Goal: Task Accomplishment & Management: Manage account settings

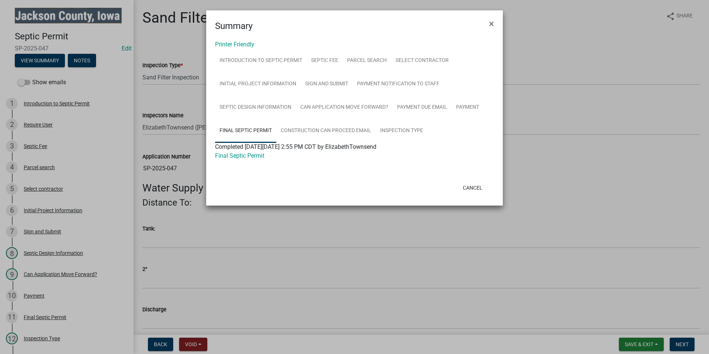
select select "8b01e099-4a24-4825-befa-1c944ae133b5"
select select "a3873a1b-6e26-41c8-b1e9-189df5d0ae8c"
drag, startPoint x: 476, startPoint y: 185, endPoint x: 511, endPoint y: 213, distance: 45.0
click at [477, 186] on button "Cancel" at bounding box center [473, 187] width 32 height 13
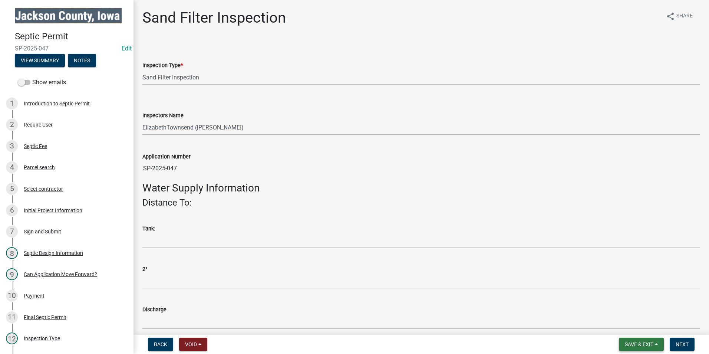
click at [629, 345] on span "Save & Exit" at bounding box center [639, 344] width 29 height 6
click at [631, 327] on button "Save & Exit" at bounding box center [633, 325] width 59 height 18
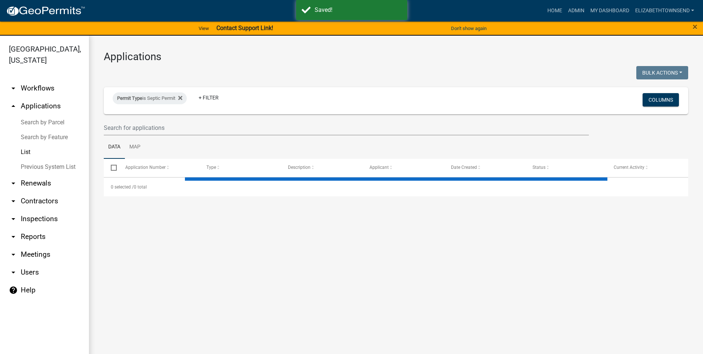
select select "3: 100"
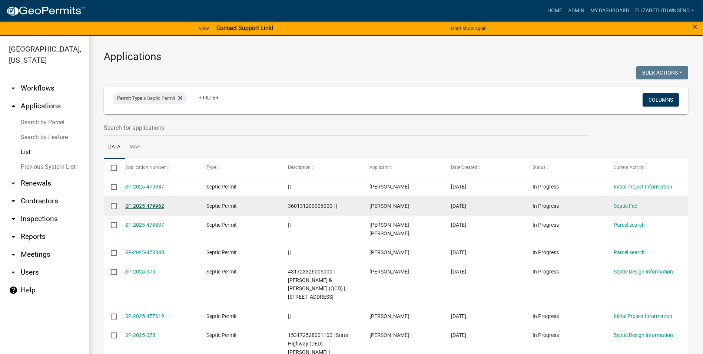
click at [145, 207] on link "SP-2025-479962" at bounding box center [144, 206] width 39 height 6
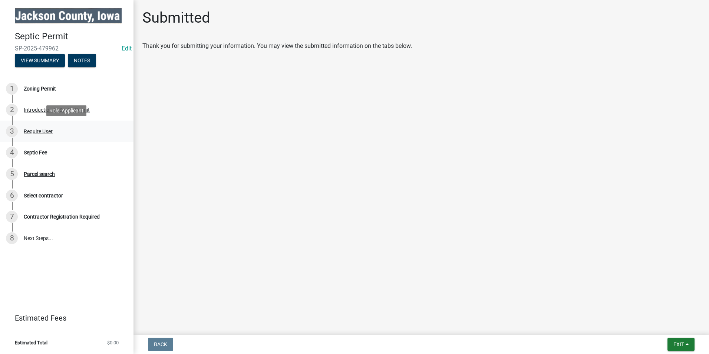
click at [36, 130] on div "Require User" at bounding box center [38, 131] width 29 height 5
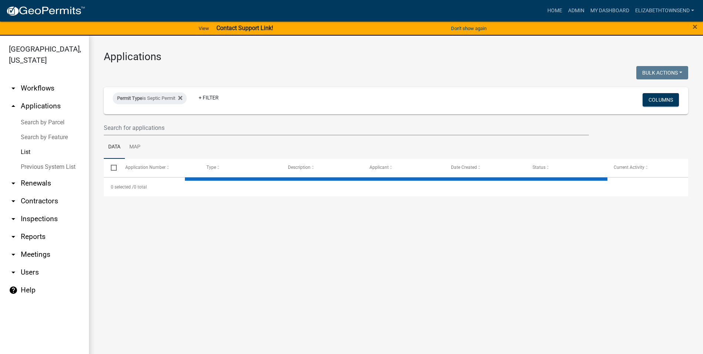
select select "3: 100"
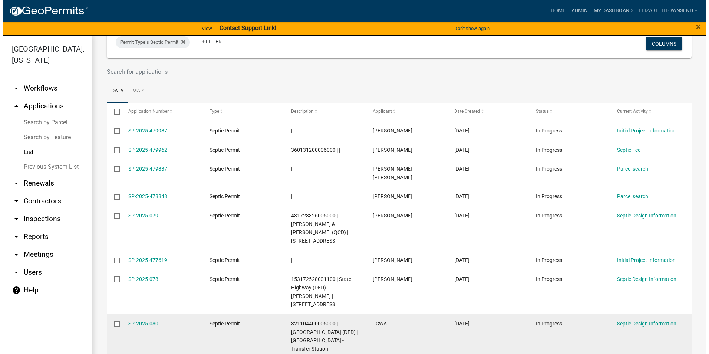
scroll to position [74, 0]
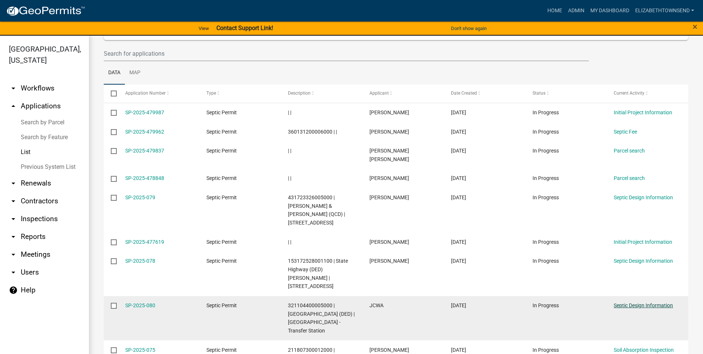
click at [625, 302] on link "Septic Design Information" at bounding box center [643, 305] width 59 height 6
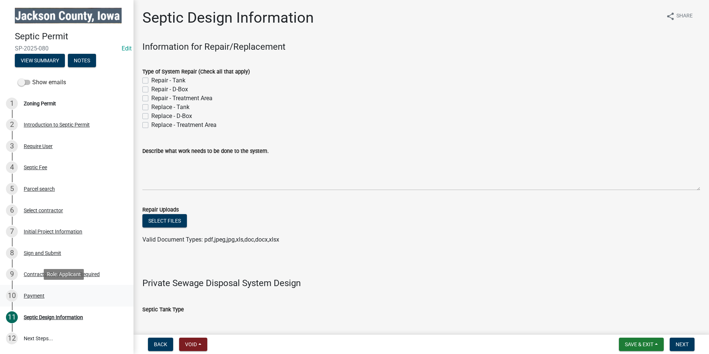
click at [30, 293] on div "Payment" at bounding box center [34, 295] width 21 height 5
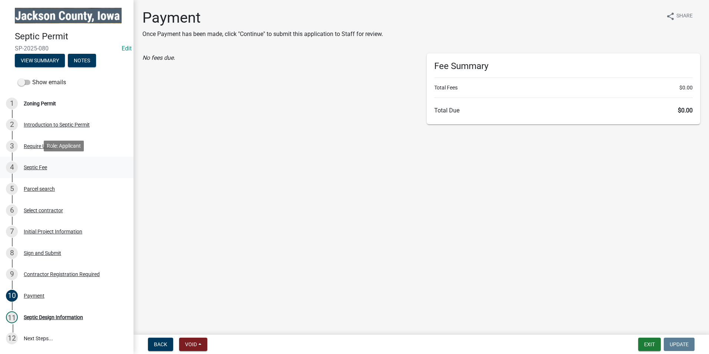
click at [35, 165] on div "Septic Fee" at bounding box center [35, 167] width 23 height 5
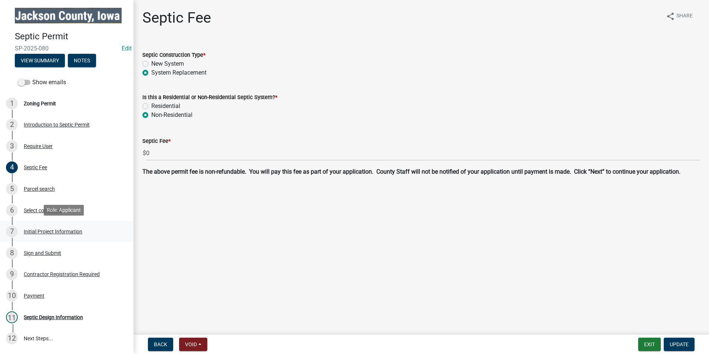
click at [57, 230] on div "Initial Project Information" at bounding box center [53, 231] width 59 height 5
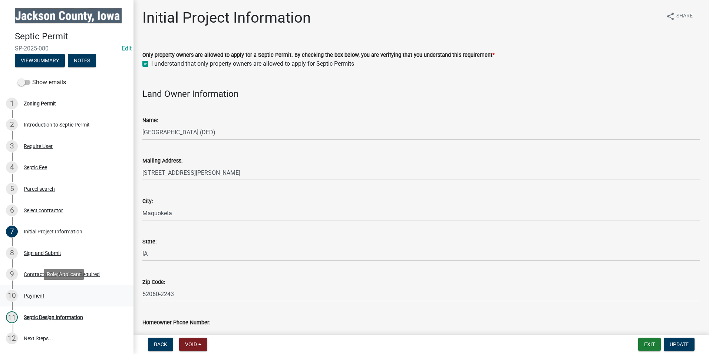
click at [39, 295] on div "Payment" at bounding box center [34, 295] width 21 height 5
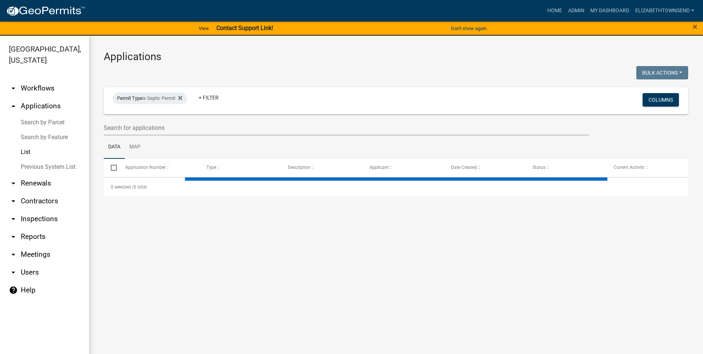
select select "3: 100"
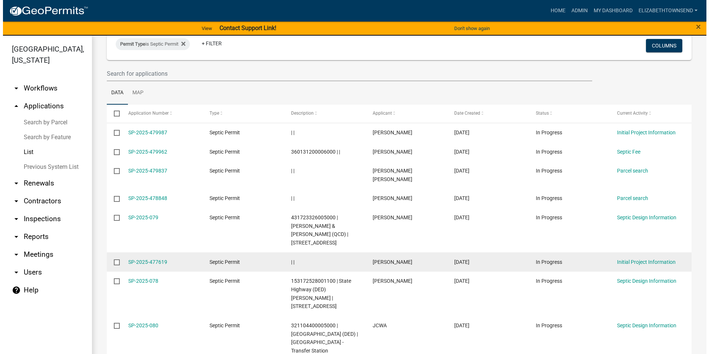
scroll to position [74, 0]
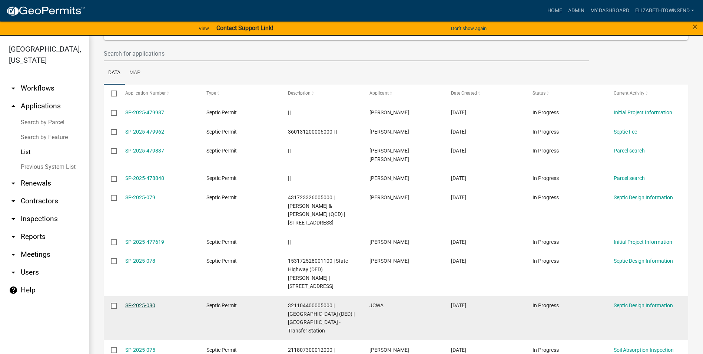
click at [151, 302] on link "SP-2025-080" at bounding box center [140, 305] width 30 height 6
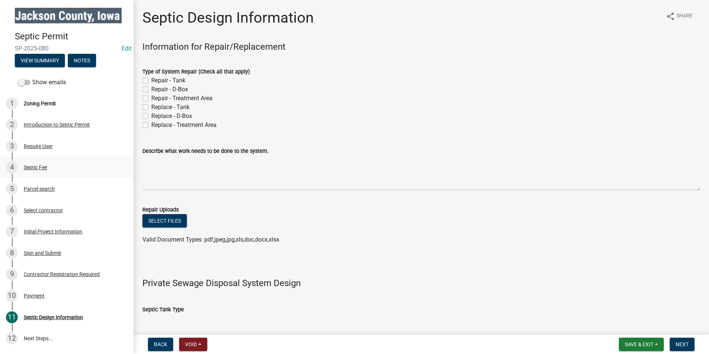
click at [36, 165] on div "Septic Fee" at bounding box center [35, 167] width 23 height 5
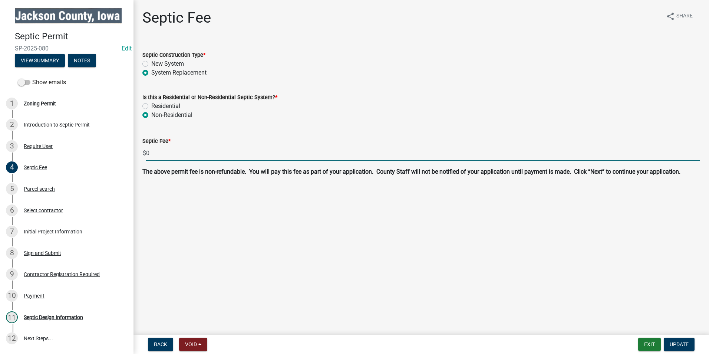
click at [153, 155] on input "0" at bounding box center [423, 152] width 554 height 15
type input "0"
type input "300"
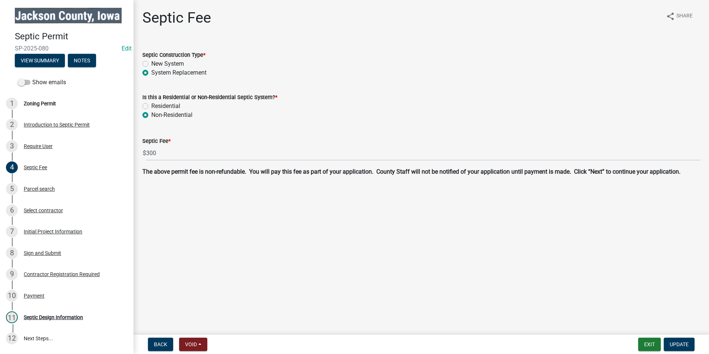
click at [217, 220] on main "Septic Fee share Share Septic Construction Type * New System System Replacement…" at bounding box center [420, 165] width 575 height 331
click at [684, 346] on span "Update" at bounding box center [679, 344] width 19 height 6
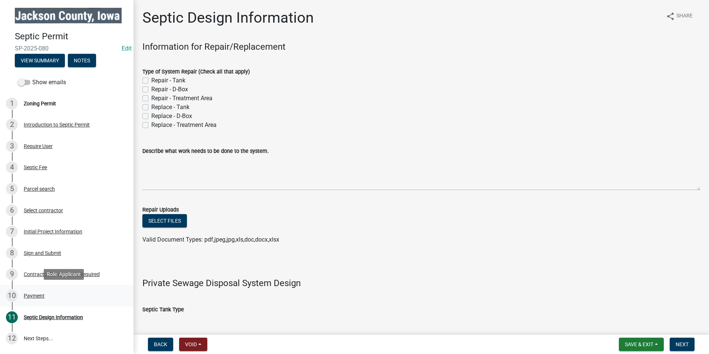
click at [31, 293] on div "Payment" at bounding box center [34, 295] width 21 height 5
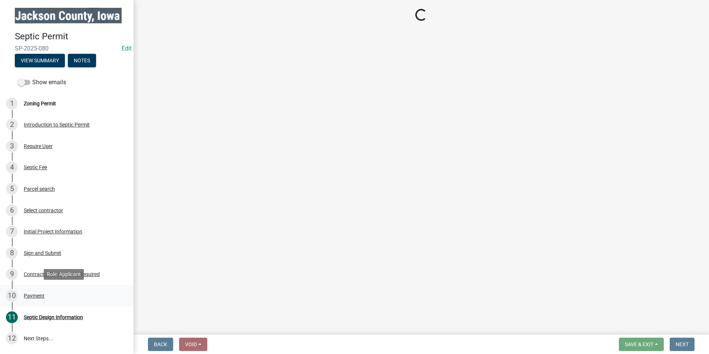
select select "2: 1"
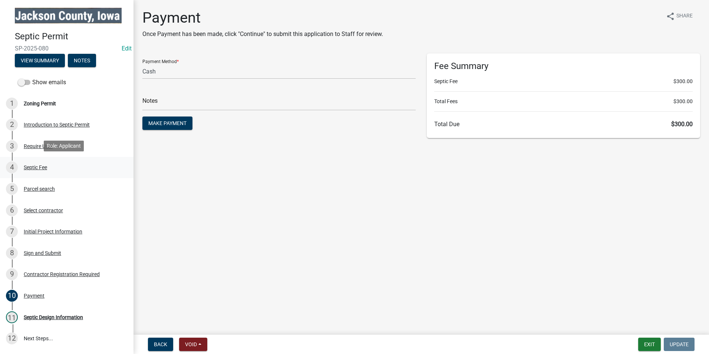
click at [34, 165] on div "Septic Fee" at bounding box center [35, 167] width 23 height 5
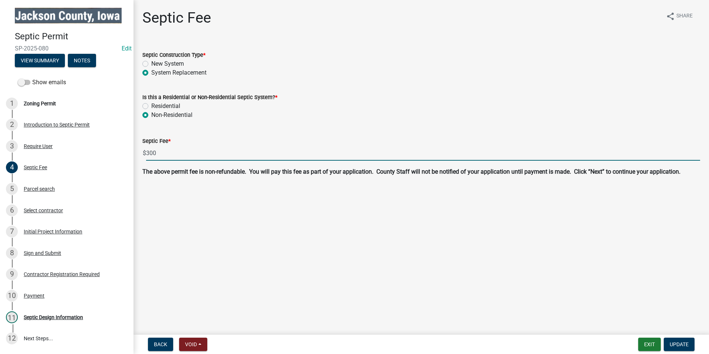
click at [164, 151] on input "300" at bounding box center [423, 152] width 554 height 15
type input "3"
type input "0"
type input "300"
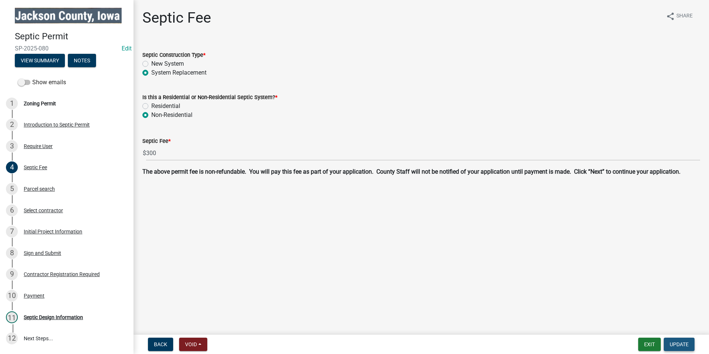
click at [674, 348] on button "Update" at bounding box center [679, 343] width 31 height 13
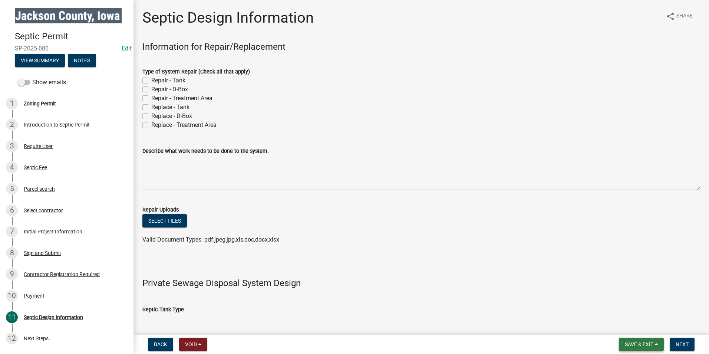
click at [635, 345] on span "Save & Exit" at bounding box center [639, 344] width 29 height 6
click at [44, 169] on div "Septic Fee" at bounding box center [35, 167] width 23 height 5
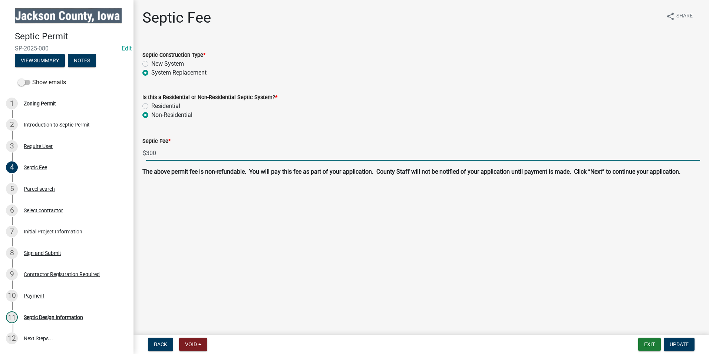
click at [149, 154] on input "300" at bounding box center [423, 152] width 554 height 15
type input "800"
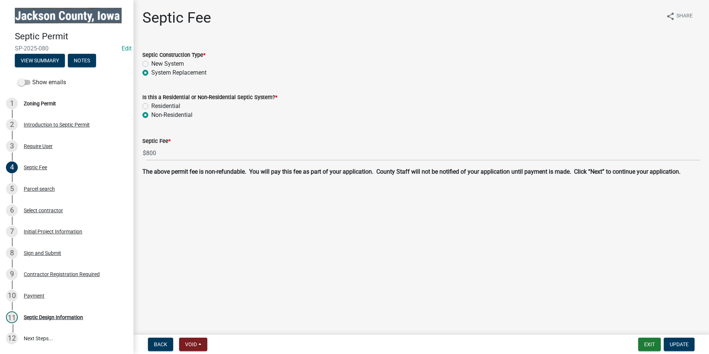
click at [229, 237] on main "Septic Fee share Share Septic Construction Type * New System System Replacement…" at bounding box center [420, 165] width 575 height 331
click at [272, 241] on main "Septic Fee share Share Septic Construction Type * New System System Replacement…" at bounding box center [420, 165] width 575 height 331
click at [681, 346] on span "Update" at bounding box center [679, 344] width 19 height 6
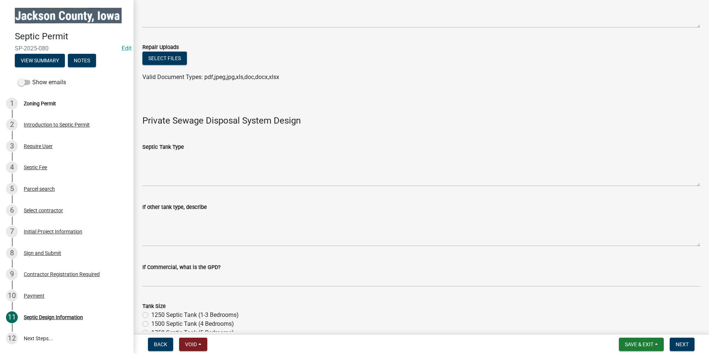
scroll to position [297, 0]
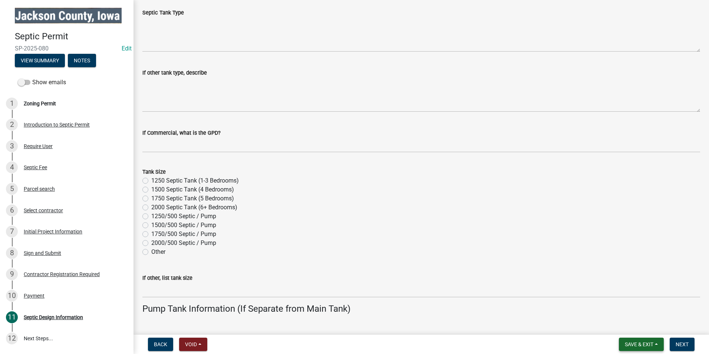
click at [641, 344] on span "Save & Exit" at bounding box center [639, 344] width 29 height 6
click at [616, 327] on button "Save & Exit" at bounding box center [633, 325] width 59 height 18
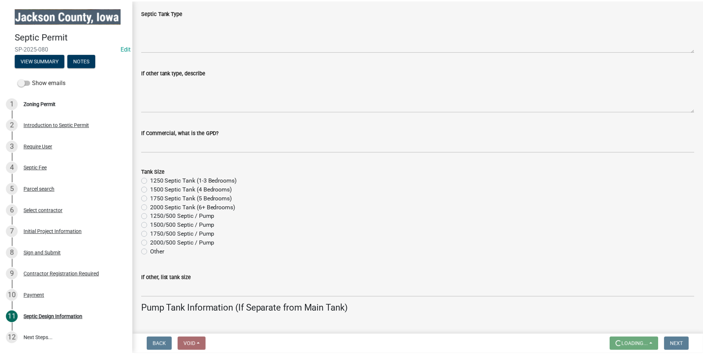
scroll to position [0, 0]
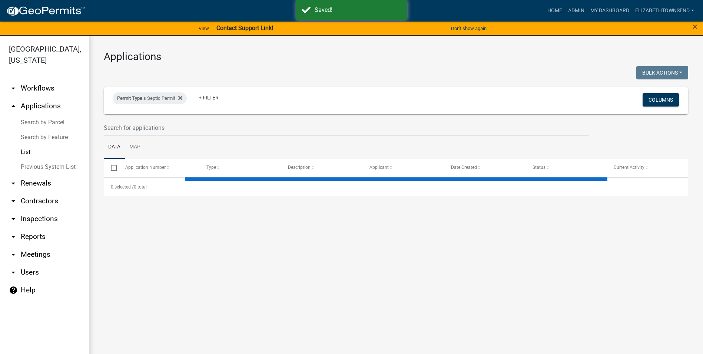
select select "3: 100"
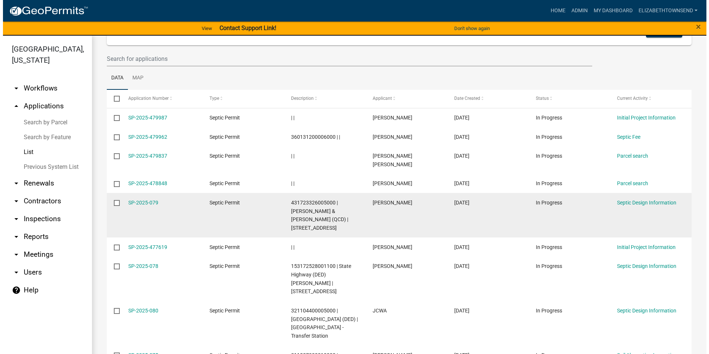
scroll to position [74, 0]
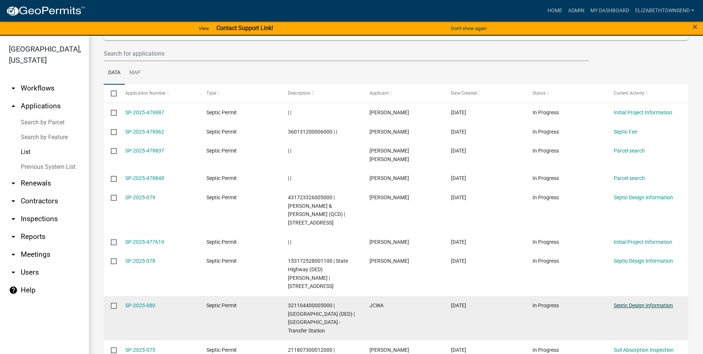
click at [639, 302] on link "Septic Design Information" at bounding box center [643, 305] width 59 height 6
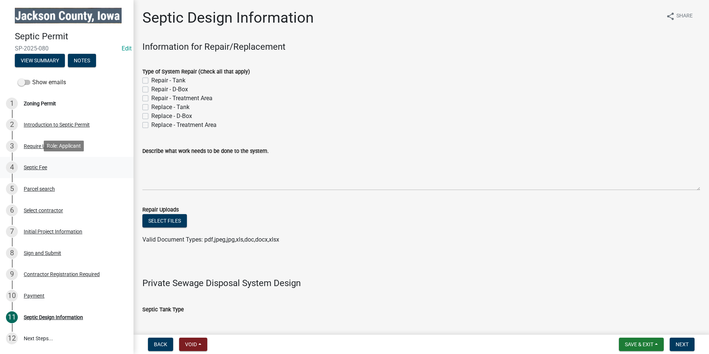
click at [34, 169] on div "4 Septic Fee" at bounding box center [64, 167] width 116 height 12
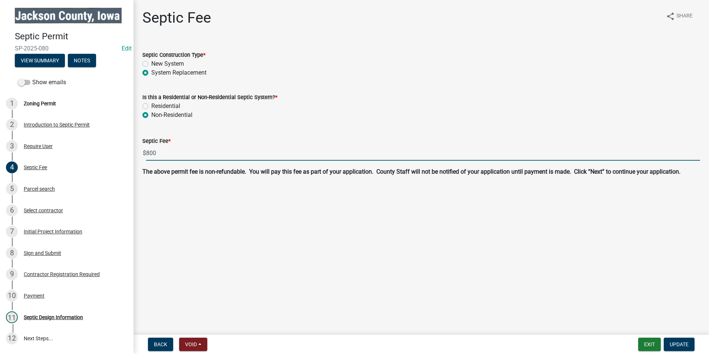
click at [158, 153] on input "800" at bounding box center [423, 152] width 554 height 15
type input "8"
type input "0"
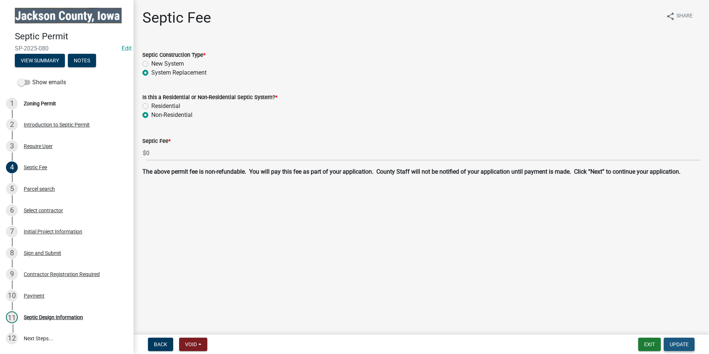
click at [685, 345] on span "Update" at bounding box center [679, 344] width 19 height 6
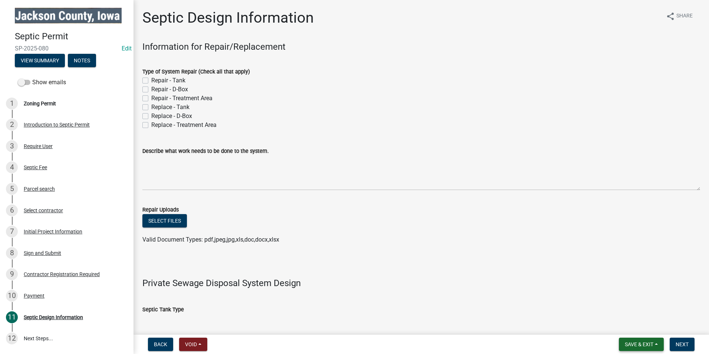
click at [651, 346] on span "Save & Exit" at bounding box center [639, 344] width 29 height 6
click at [638, 325] on button "Save & Exit" at bounding box center [633, 325] width 59 height 18
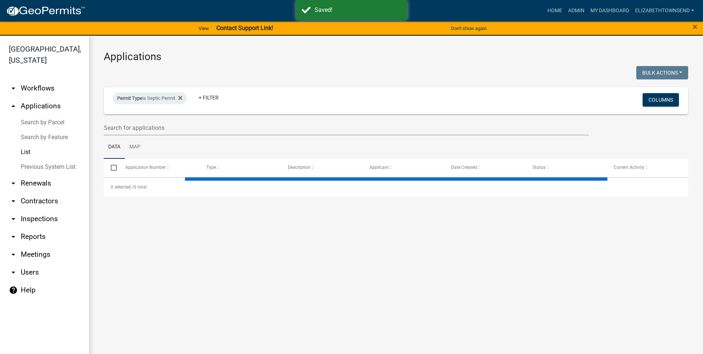
select select "3: 100"
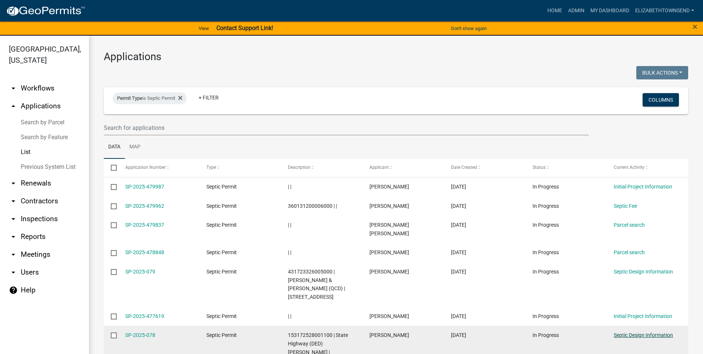
click at [634, 332] on link "Septic Design Information" at bounding box center [643, 335] width 59 height 6
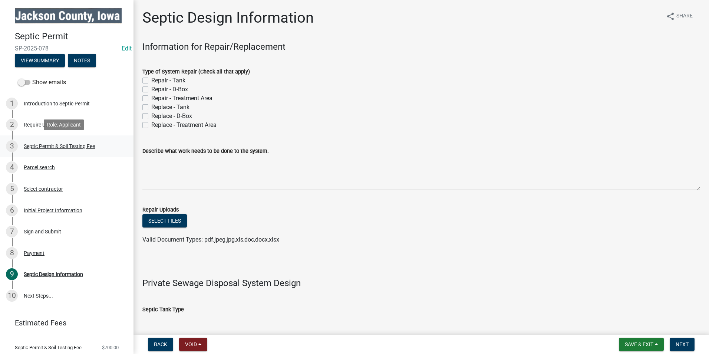
click at [76, 145] on div "Septic Permit & Soil Testing Fee" at bounding box center [59, 145] width 71 height 5
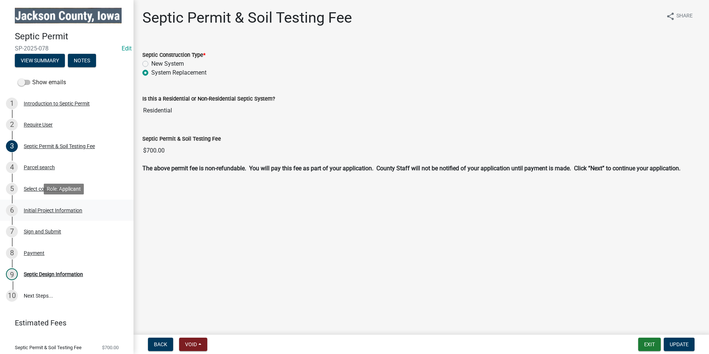
click at [49, 208] on div "Initial Project Information" at bounding box center [53, 210] width 59 height 5
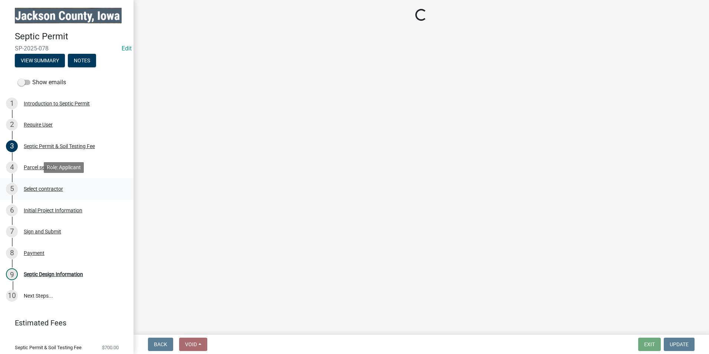
click at [46, 187] on div "Select contractor" at bounding box center [43, 188] width 39 height 5
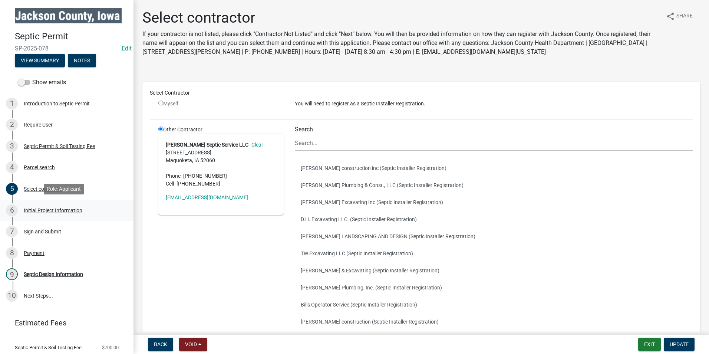
click at [40, 208] on div "Initial Project Information" at bounding box center [53, 210] width 59 height 5
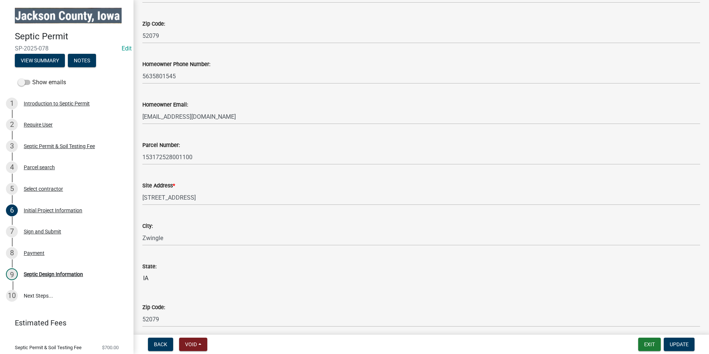
scroll to position [260, 0]
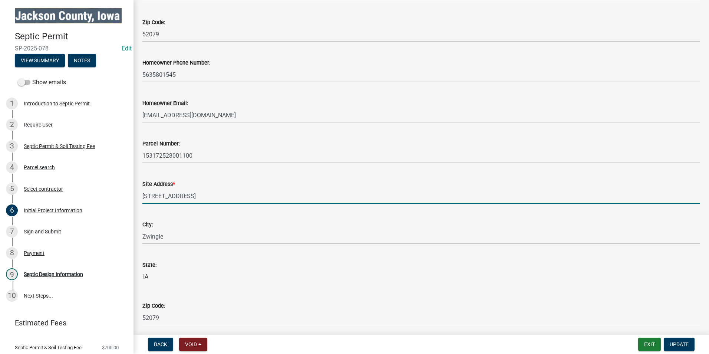
drag, startPoint x: 196, startPoint y: 197, endPoint x: 135, endPoint y: 194, distance: 62.0
click at [135, 194] on div "Initial Project Information share Share Only property owners are allowed to app…" at bounding box center [420, 196] width 575 height 894
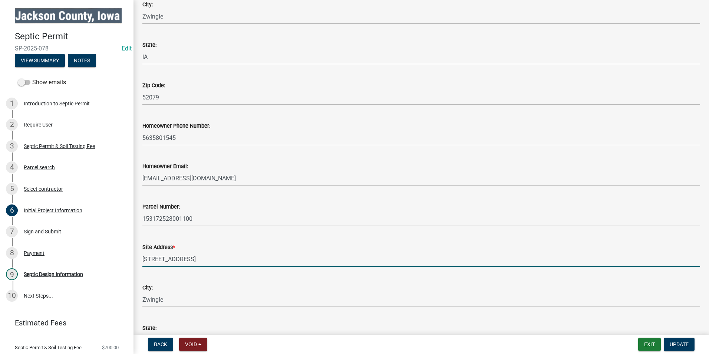
scroll to position [186, 0]
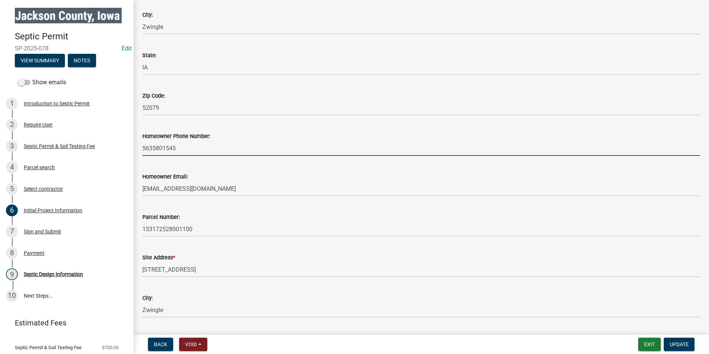
drag, startPoint x: 190, startPoint y: 150, endPoint x: 139, endPoint y: 148, distance: 50.5
click at [139, 148] on div "Homeowner Phone Number: [PHONE_NUMBER]" at bounding box center [421, 138] width 569 height 34
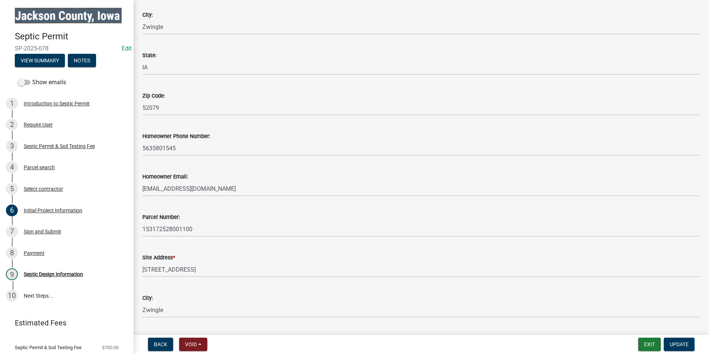
click at [245, 209] on div "Parcel Number: 153172528001100" at bounding box center [421, 219] width 558 height 34
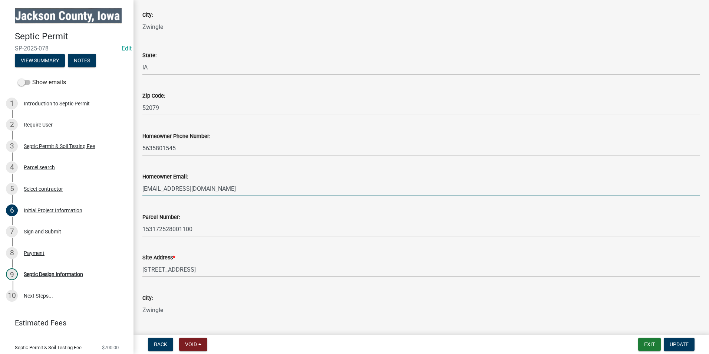
drag, startPoint x: 205, startPoint y: 189, endPoint x: 142, endPoint y: 183, distance: 63.0
click at [142, 183] on div "Homeowner Email: [EMAIL_ADDRESS][DOMAIN_NAME]" at bounding box center [421, 179] width 569 height 34
click at [308, 188] on input "[EMAIL_ADDRESS][DOMAIN_NAME]" at bounding box center [421, 188] width 558 height 15
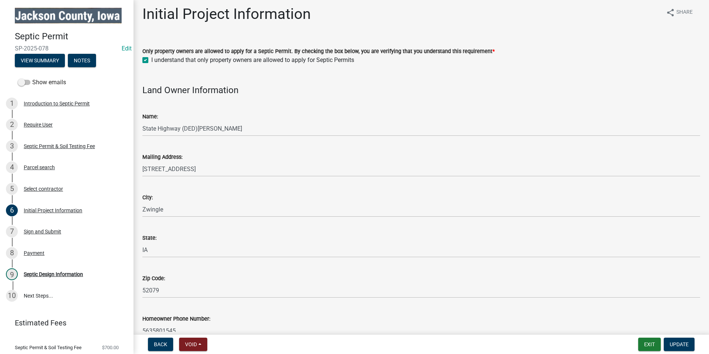
scroll to position [0, 0]
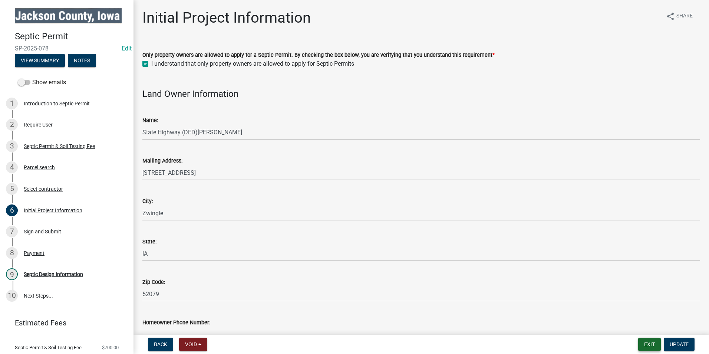
click at [648, 345] on button "Exit" at bounding box center [649, 343] width 23 height 13
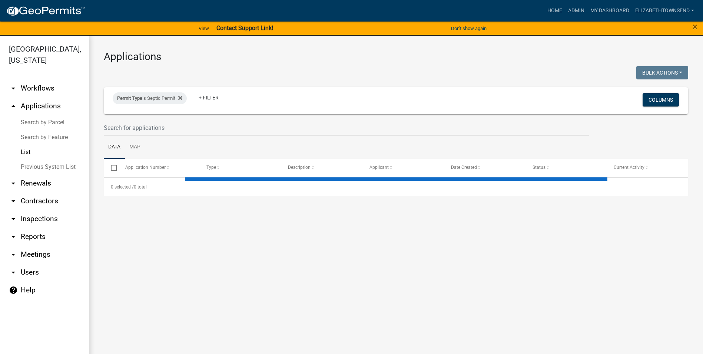
select select "3: 100"
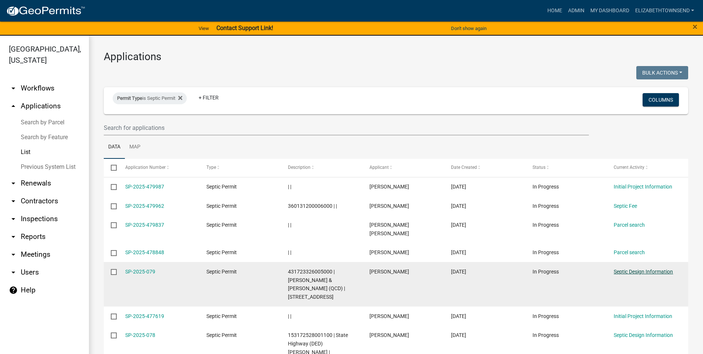
click at [625, 268] on link "Septic Design Information" at bounding box center [643, 271] width 59 height 6
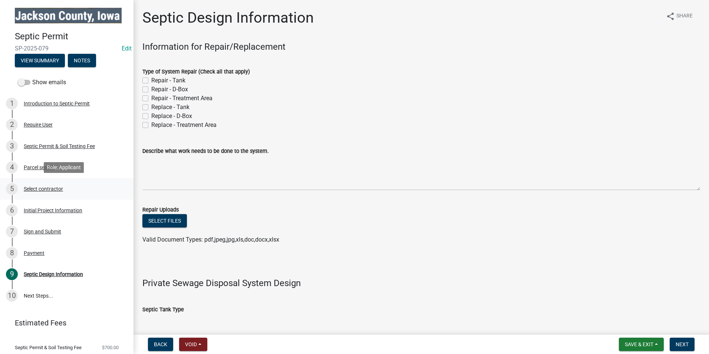
click at [51, 184] on div "5 Select contractor" at bounding box center [64, 189] width 116 height 12
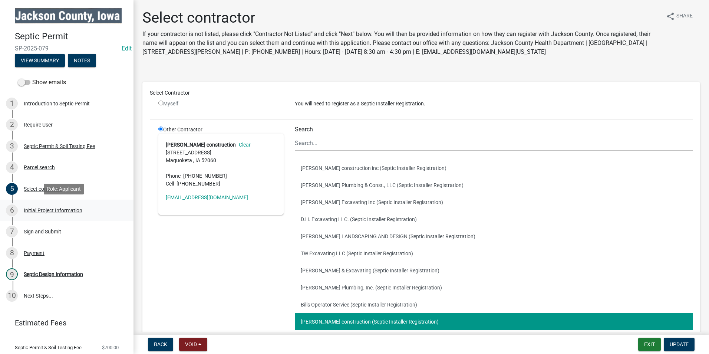
click at [56, 208] on div "Initial Project Information" at bounding box center [53, 210] width 59 height 5
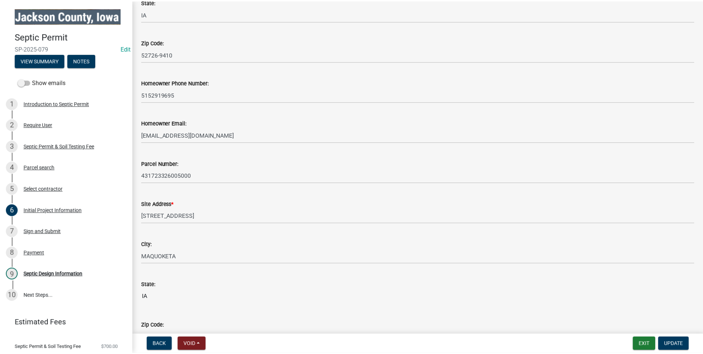
scroll to position [260, 0]
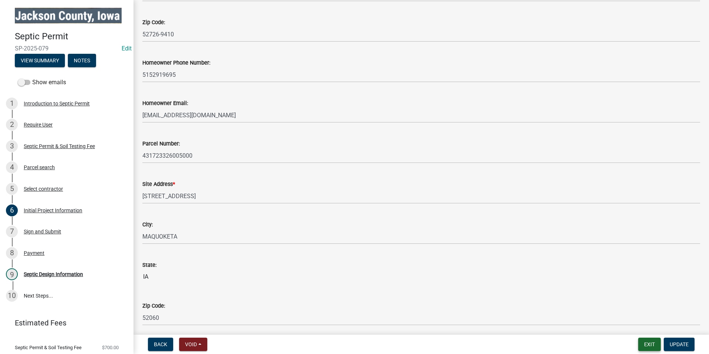
click at [648, 346] on button "Exit" at bounding box center [649, 343] width 23 height 13
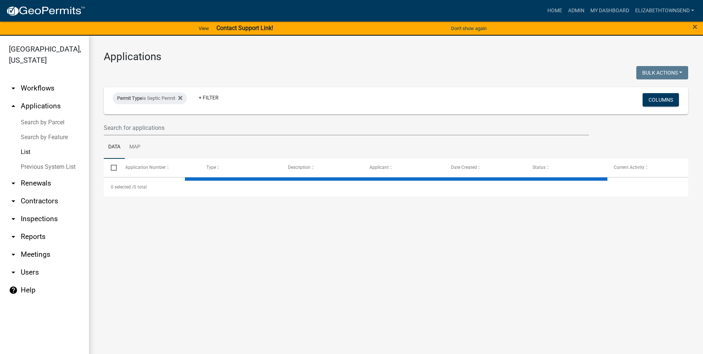
select select "3: 100"
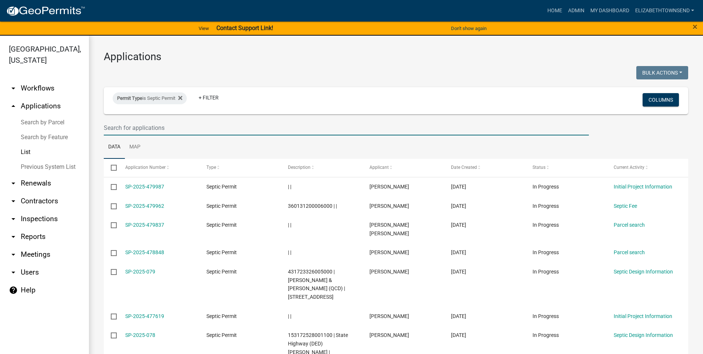
click at [149, 126] on input "text" at bounding box center [346, 127] width 485 height 15
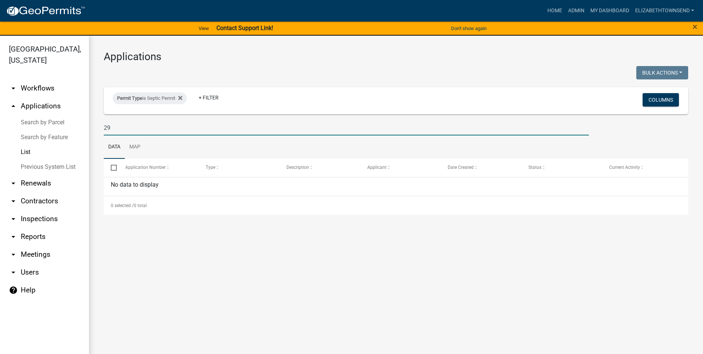
type input "2"
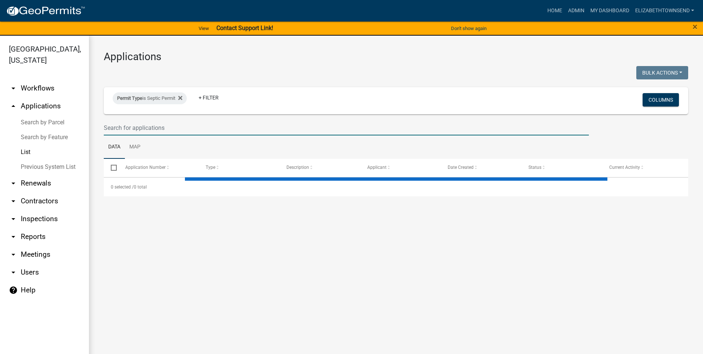
select select "3: 100"
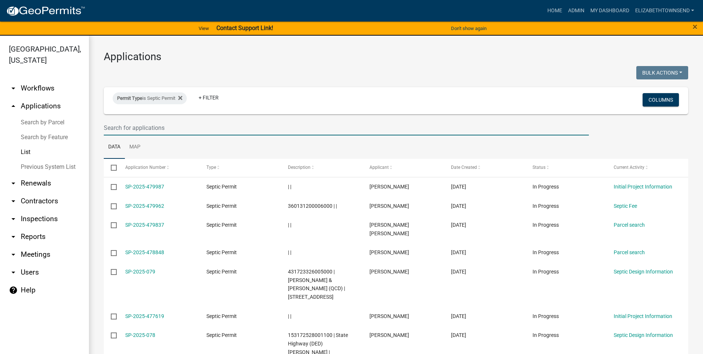
click at [150, 131] on input "text" at bounding box center [346, 127] width 485 height 15
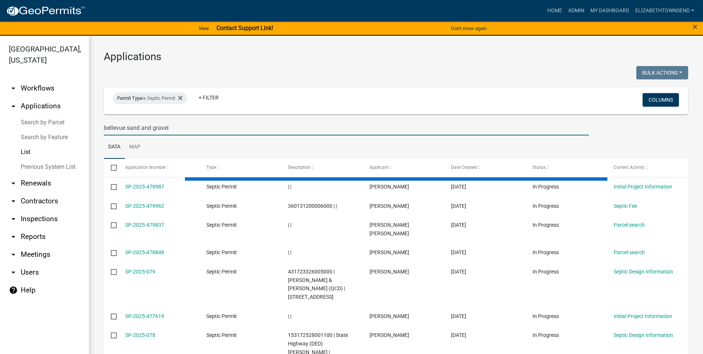
type input "bellevue sand and gravel"
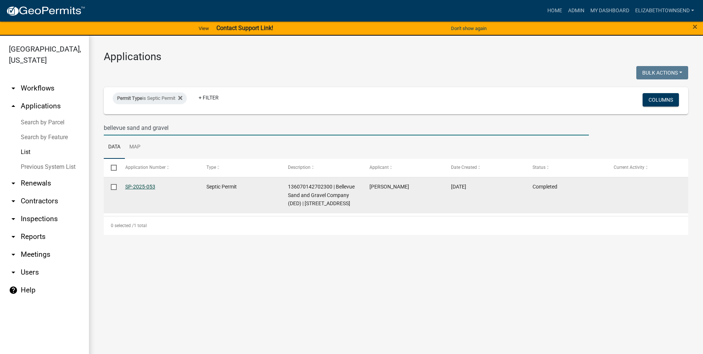
click at [144, 185] on link "SP-2025-053" at bounding box center [140, 187] width 30 height 6
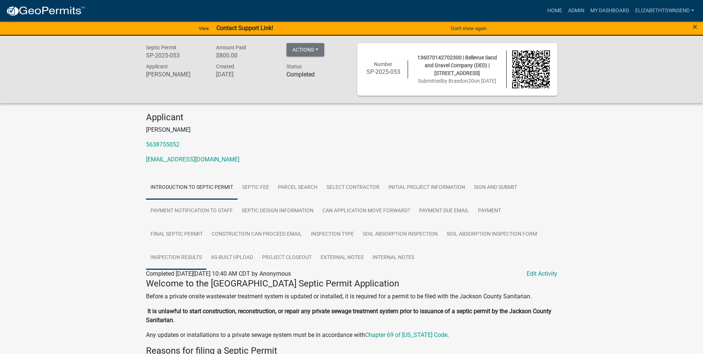
click at [180, 258] on link "Inspection Results" at bounding box center [176, 258] width 60 height 24
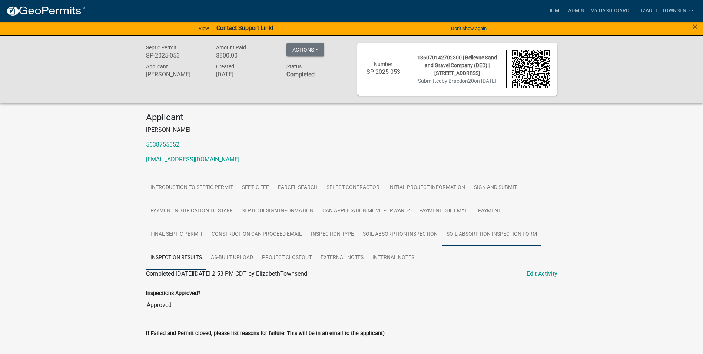
click at [486, 236] on link "Soil Absorption Inspection Form" at bounding box center [491, 234] width 99 height 24
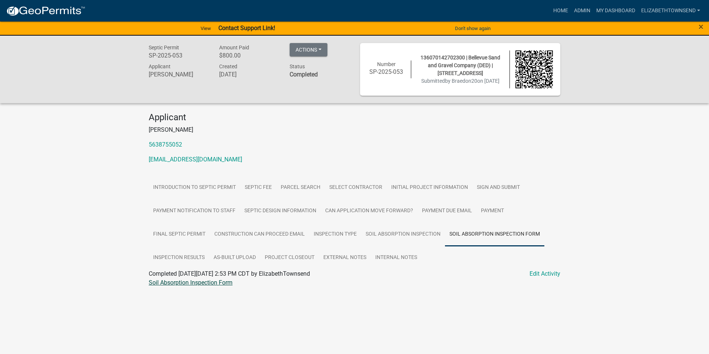
click at [216, 285] on link "Soil Absorption Inspection Form" at bounding box center [191, 282] width 84 height 7
click at [581, 13] on link "Admin" at bounding box center [582, 11] width 22 height 14
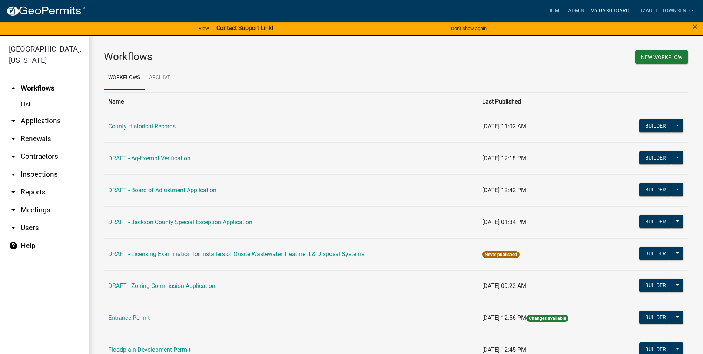
click at [606, 12] on link "My Dashboard" at bounding box center [610, 11] width 45 height 14
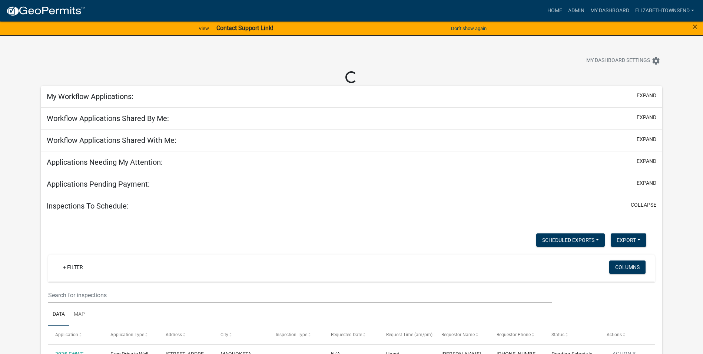
select select "3: 100"
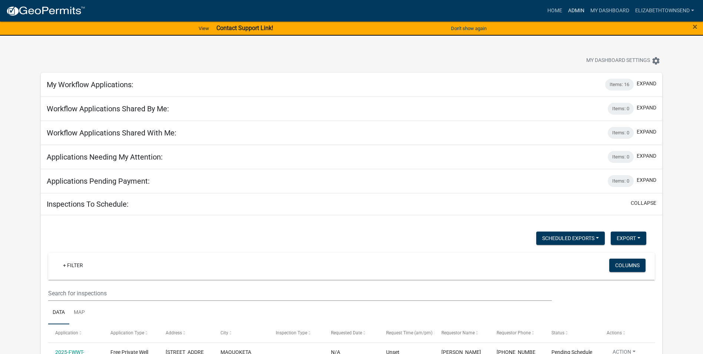
click at [578, 9] on link "Admin" at bounding box center [576, 11] width 22 height 14
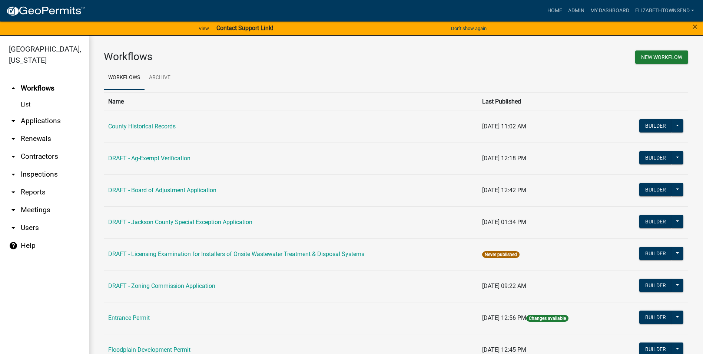
click at [38, 112] on link "arrow_drop_down Applications" at bounding box center [44, 121] width 89 height 18
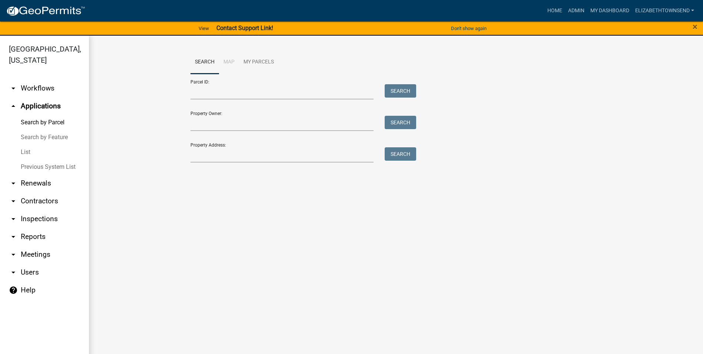
click at [22, 145] on link "List" at bounding box center [44, 152] width 89 height 15
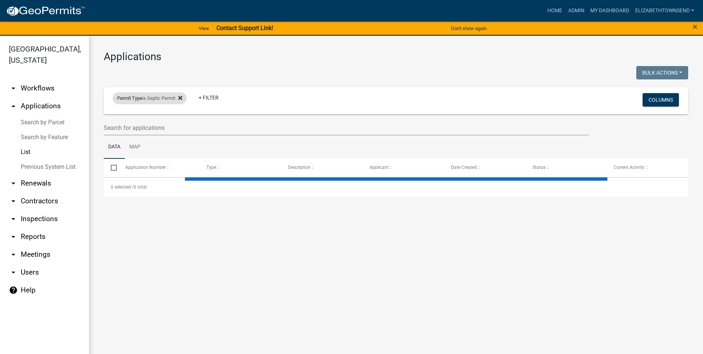
select select "3: 100"
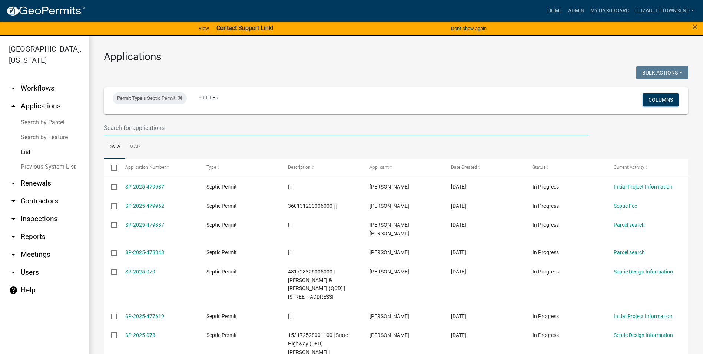
click at [164, 125] on input "text" at bounding box center [346, 127] width 485 height 15
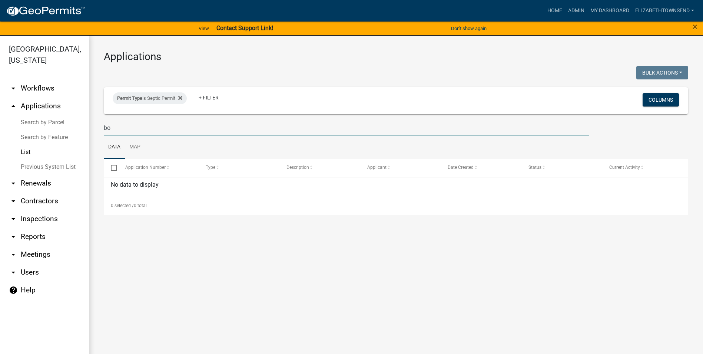
type input "b"
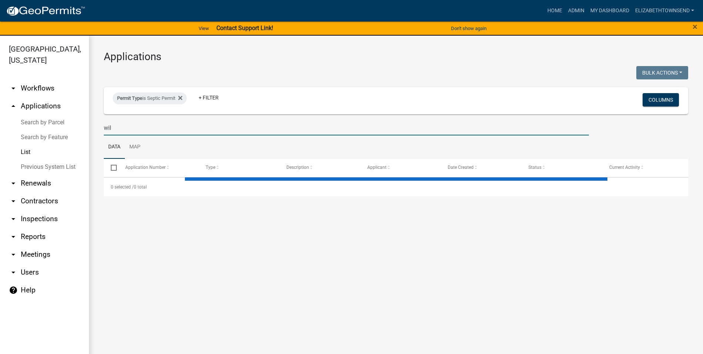
type input "will"
select select "3: 100"
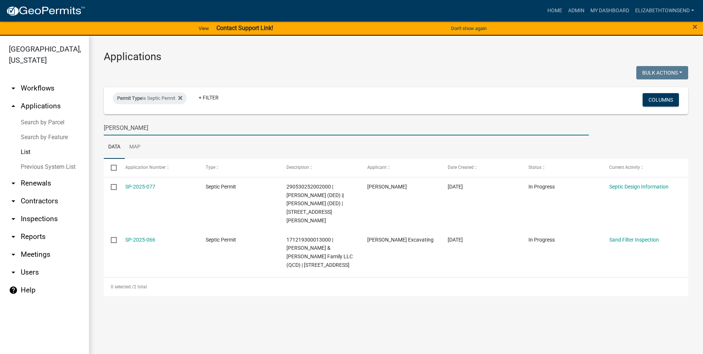
type input "[PERSON_NAME]"
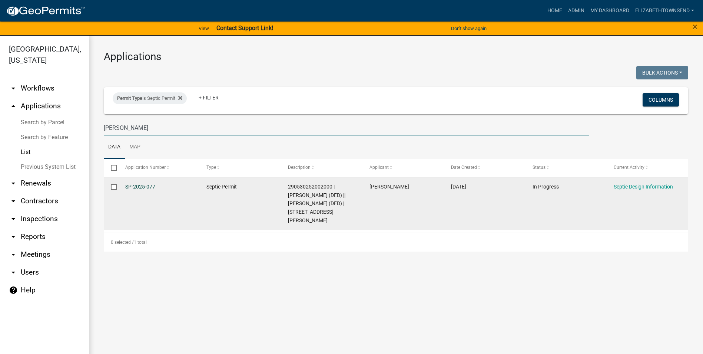
click at [143, 186] on link "SP-2025-077" at bounding box center [140, 187] width 30 height 6
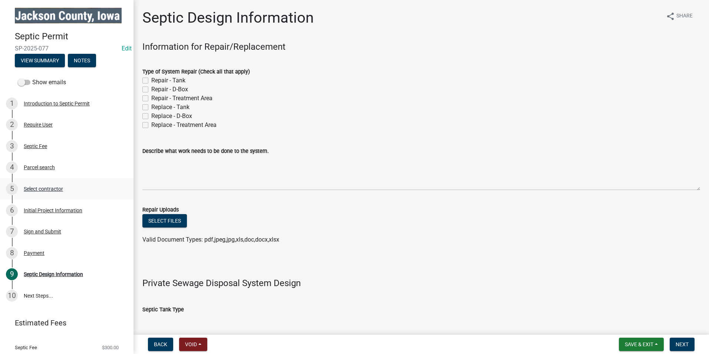
click at [40, 188] on div "Select contractor" at bounding box center [43, 188] width 39 height 5
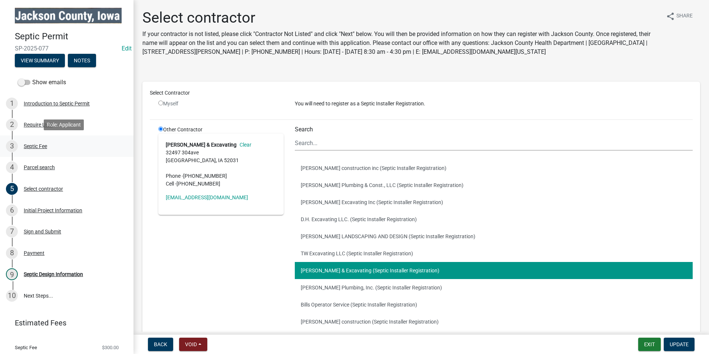
click at [44, 149] on div "3 Septic Fee" at bounding box center [64, 146] width 116 height 12
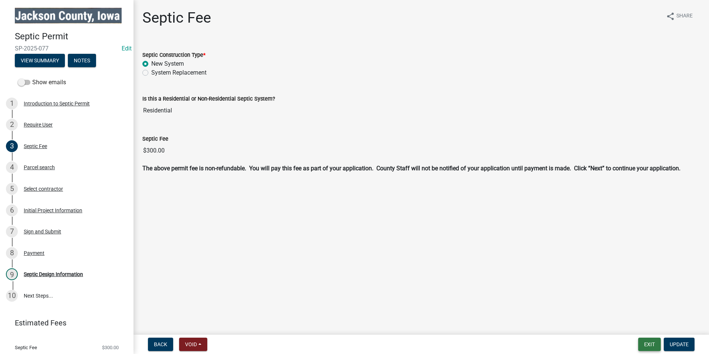
click at [650, 346] on button "Exit" at bounding box center [649, 343] width 23 height 13
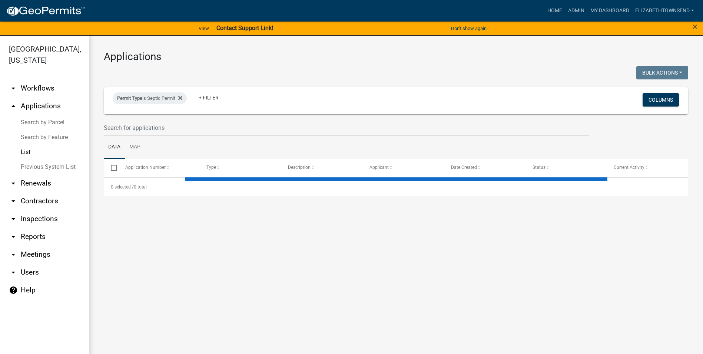
select select "3: 100"
